Goal: Find specific page/section: Find specific page/section

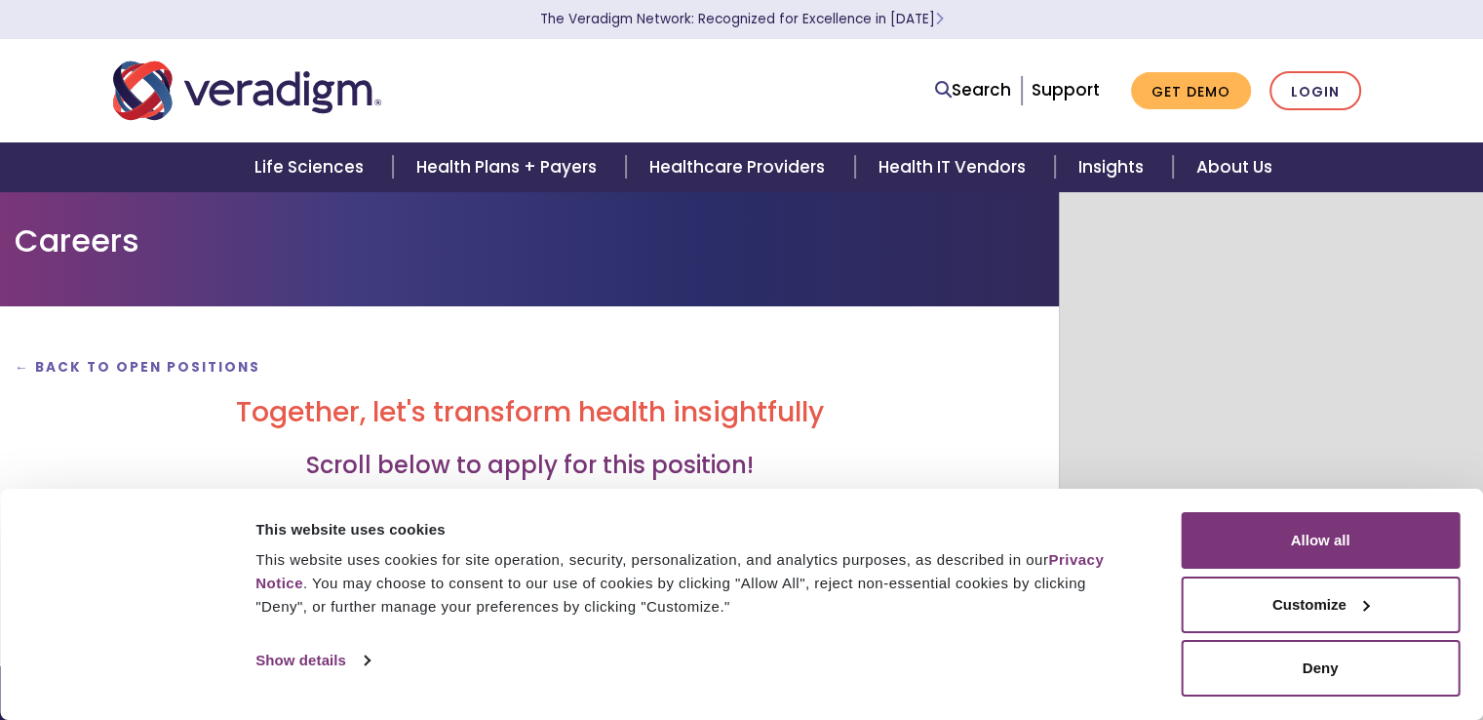
drag, startPoint x: 894, startPoint y: 446, endPoint x: 1497, endPoint y: 5, distance: 746.6
click at [1059, 191] on body "Consent Details [#IABV2SETTINGS#] About This website uses cookies This website …" at bounding box center [529, 551] width 1059 height 720
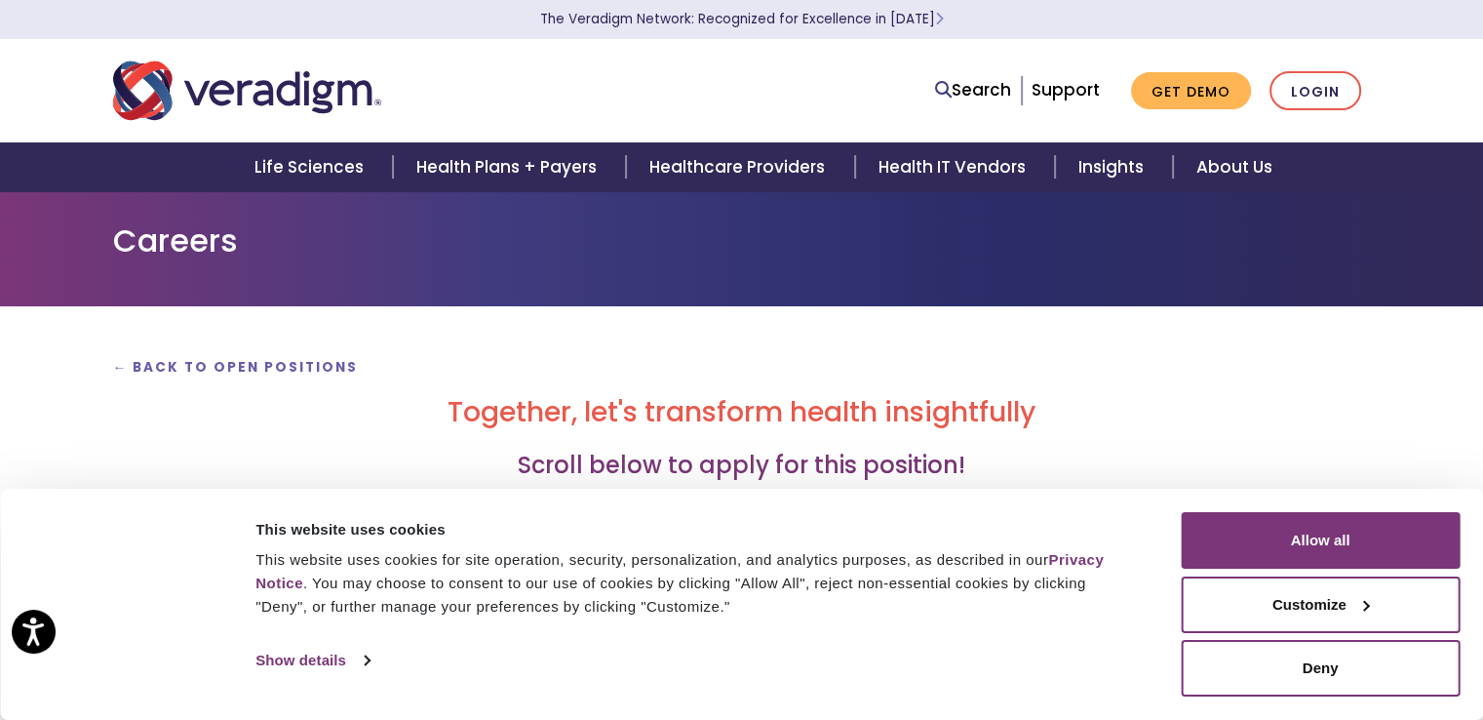
click at [883, 334] on div "← Back to Open Positions Together, let's transform health insightfully Scroll b…" at bounding box center [742, 514] width 1258 height 417
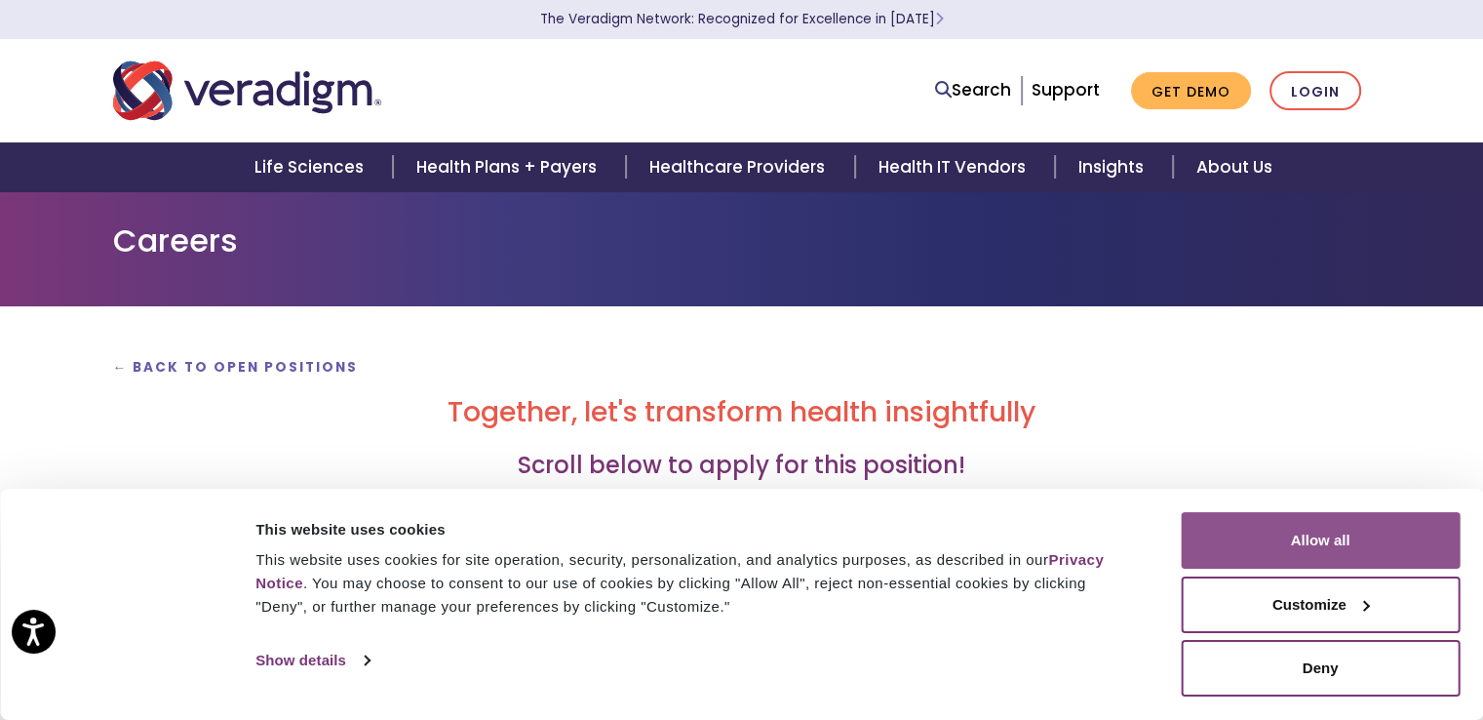
click at [1314, 539] on button "Allow all" at bounding box center [1320, 540] width 279 height 57
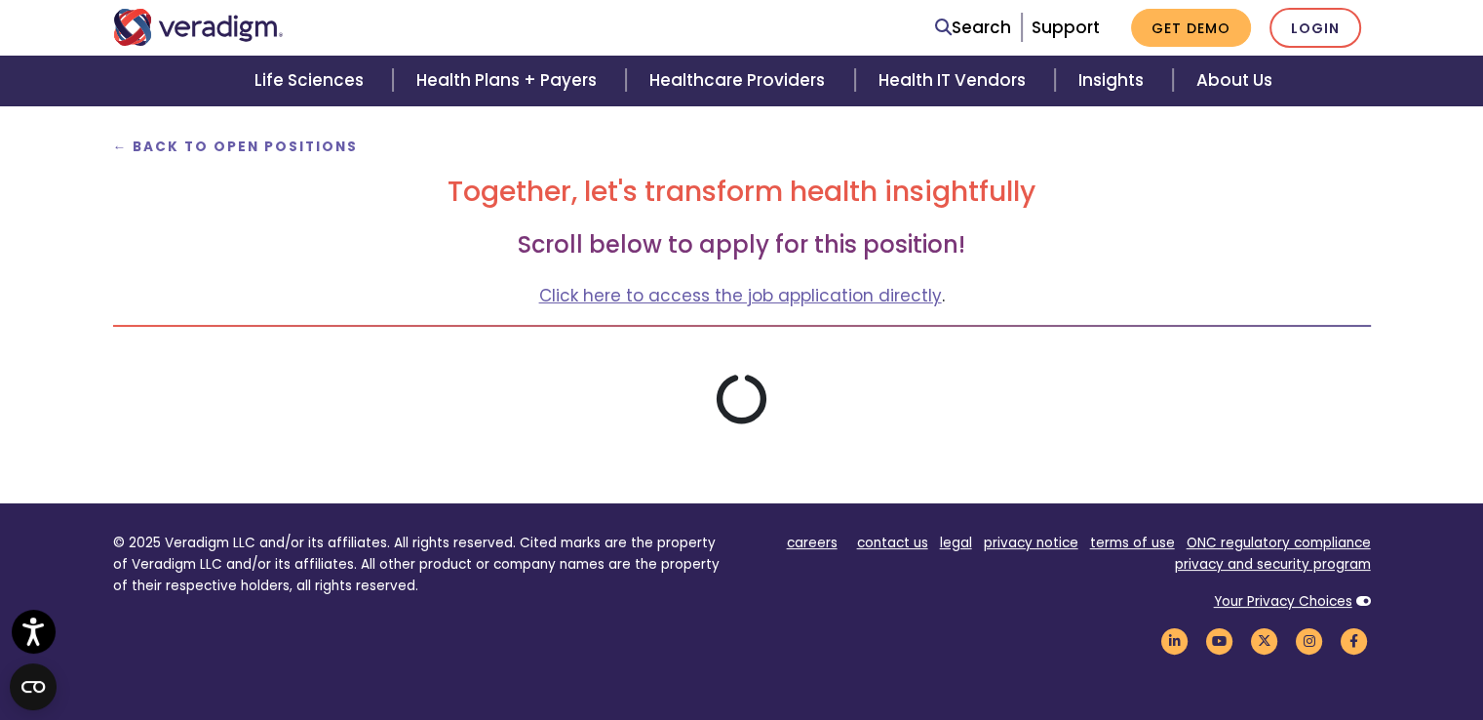
scroll to position [421, 0]
